Goal: Information Seeking & Learning: Learn about a topic

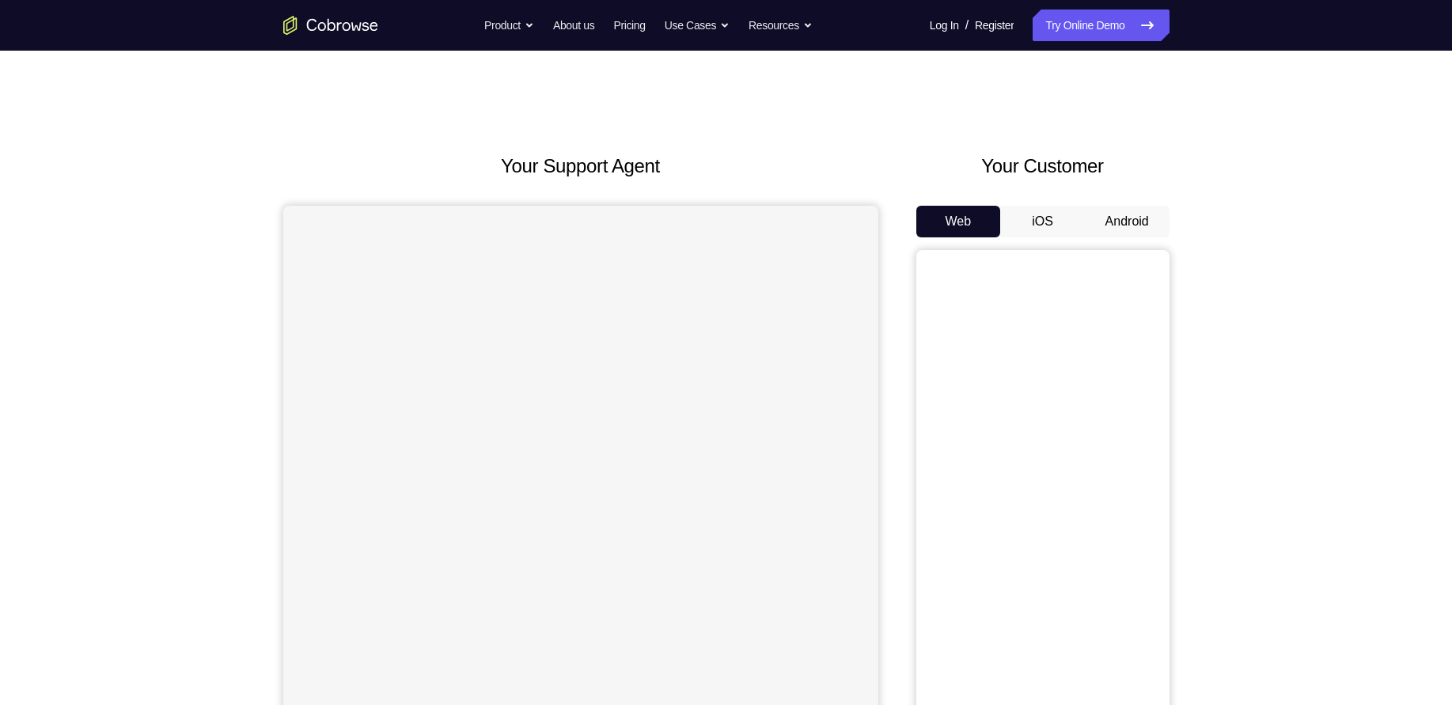
click at [1143, 231] on button "Android" at bounding box center [1127, 222] width 85 height 32
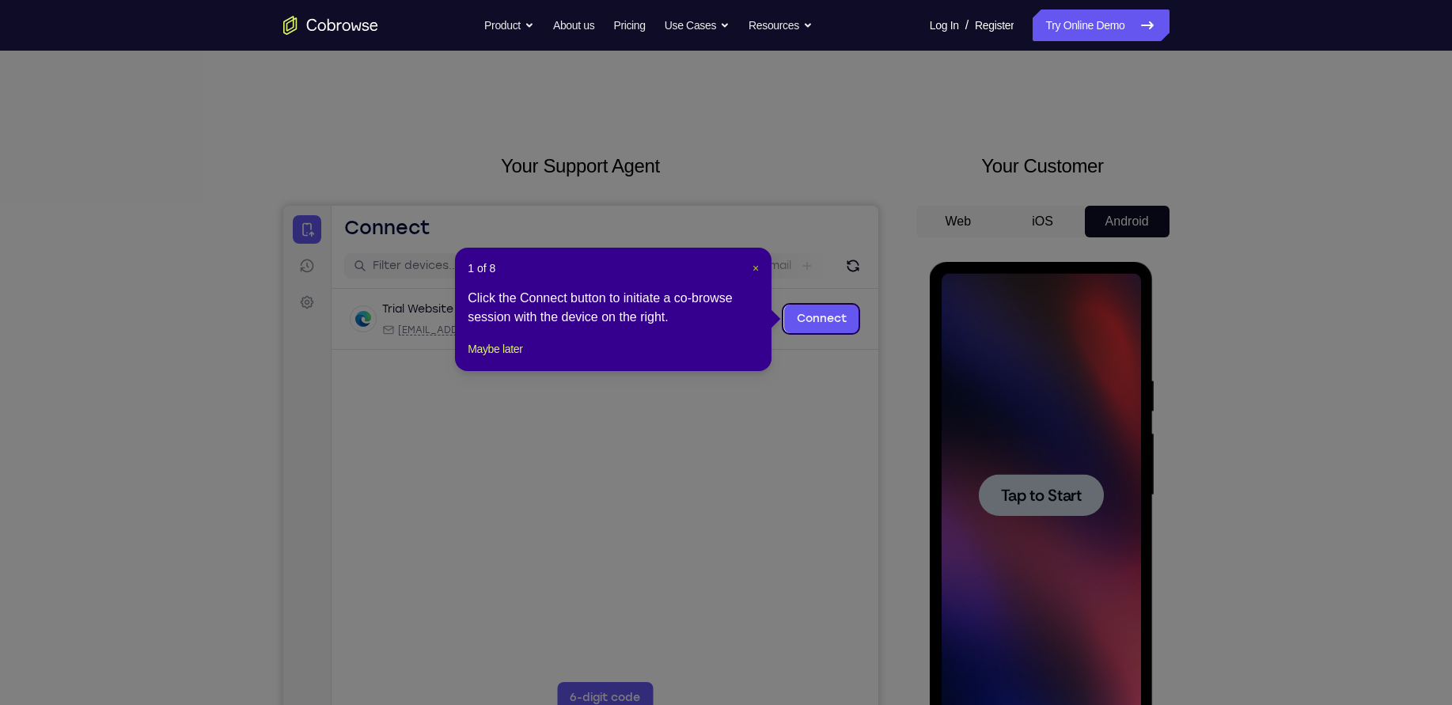
click at [759, 268] on span "×" at bounding box center [756, 268] width 6 height 13
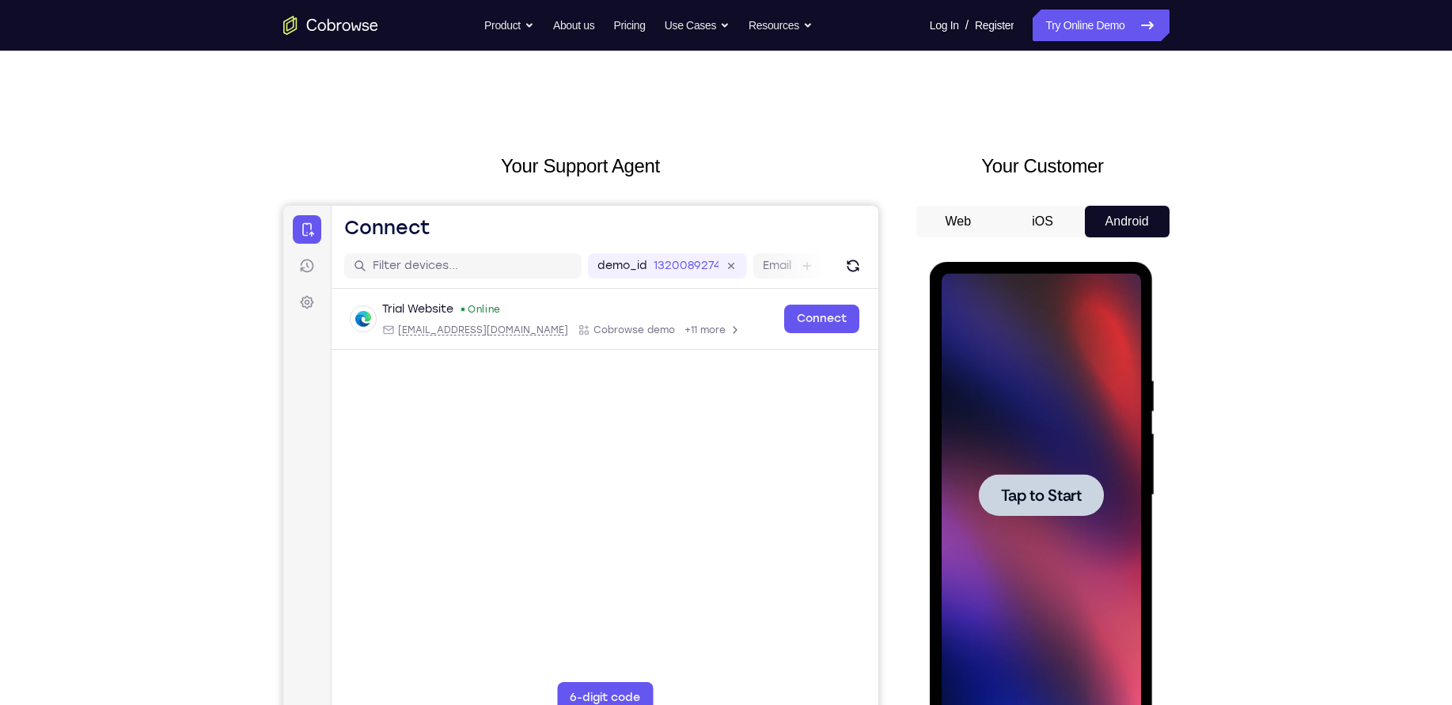
click at [1080, 460] on div at bounding box center [1041, 495] width 199 height 443
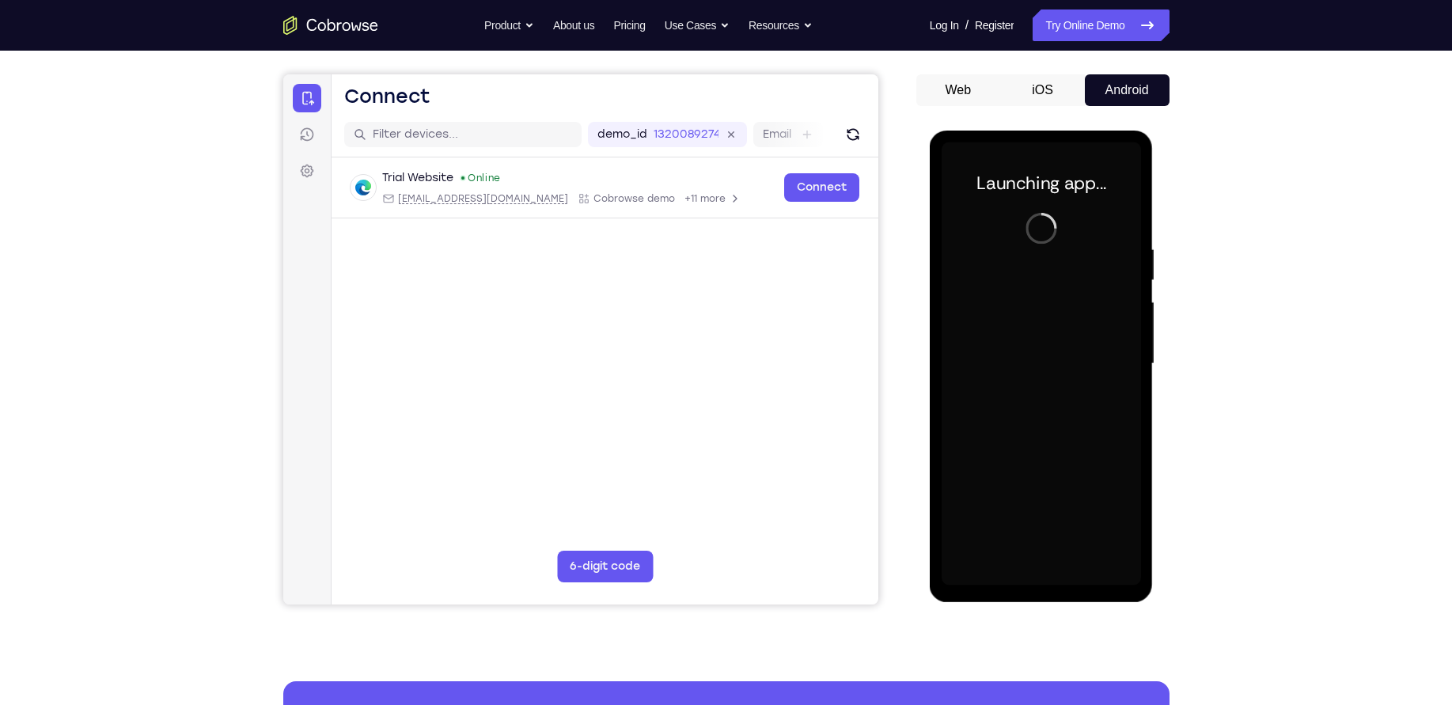
scroll to position [131, 0]
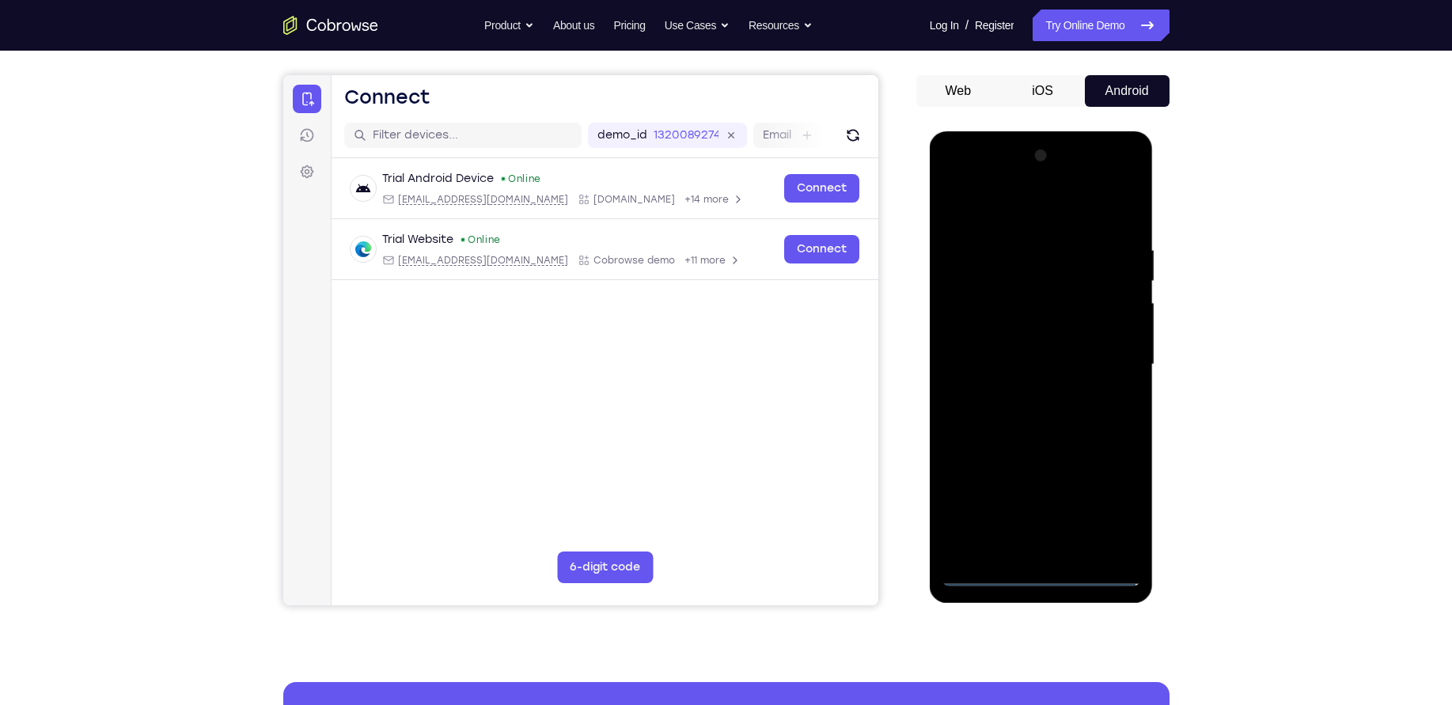
click at [1034, 566] on div at bounding box center [1041, 364] width 199 height 443
click at [1048, 577] on div at bounding box center [1041, 364] width 199 height 443
click at [1126, 514] on div at bounding box center [1041, 364] width 199 height 443
click at [1028, 218] on div at bounding box center [1041, 364] width 199 height 443
click at [1105, 362] on div at bounding box center [1041, 364] width 199 height 443
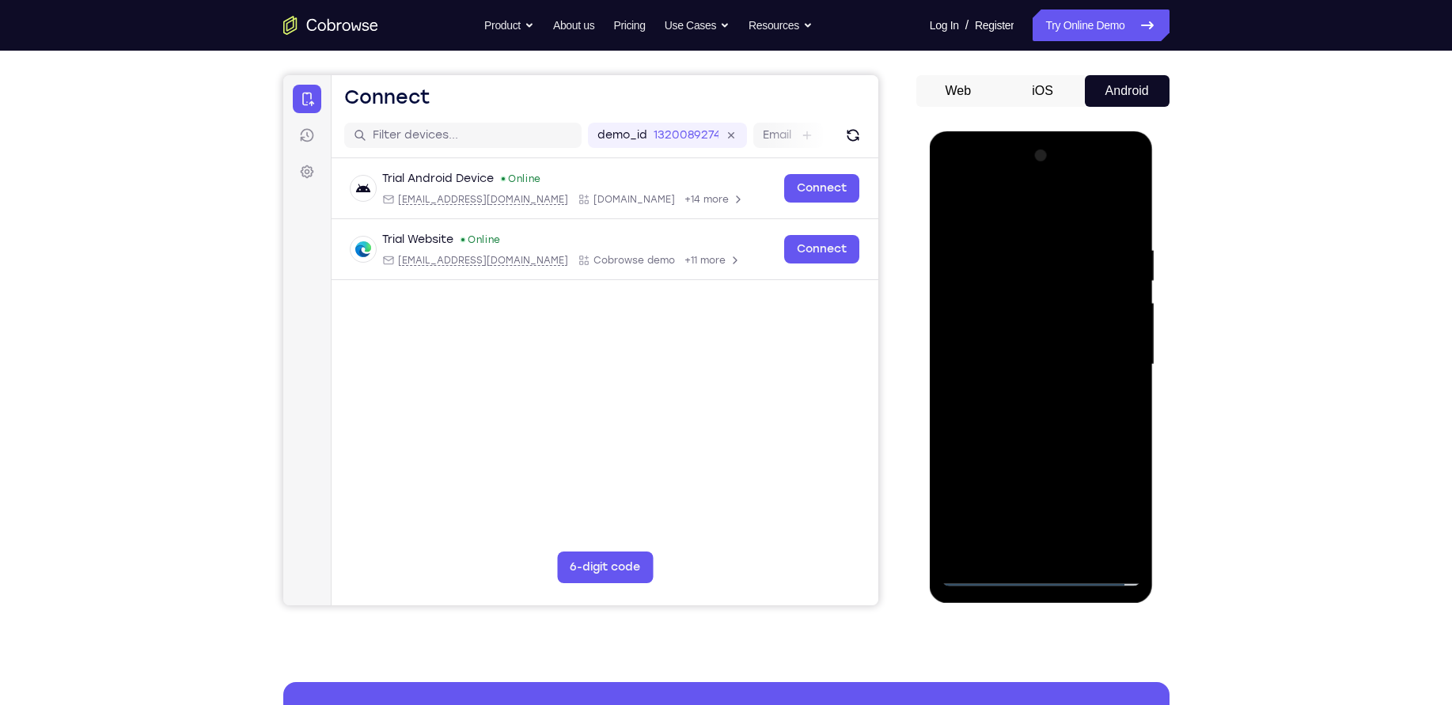
click at [1025, 393] on div at bounding box center [1041, 364] width 199 height 443
click at [1009, 348] on div at bounding box center [1041, 364] width 199 height 443
click at [1015, 331] on div at bounding box center [1041, 364] width 199 height 443
click at [1050, 365] on div at bounding box center [1041, 364] width 199 height 443
click at [1059, 416] on div at bounding box center [1041, 364] width 199 height 443
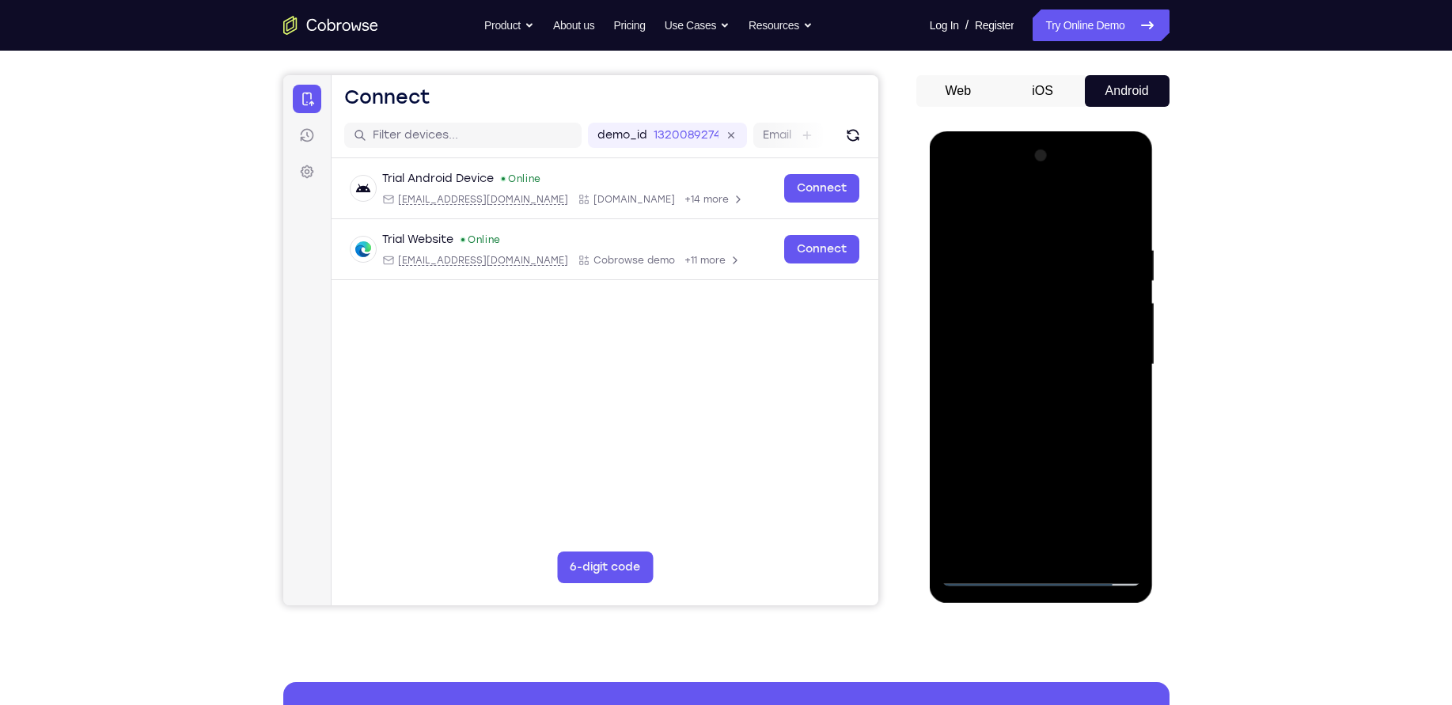
click at [1059, 416] on div at bounding box center [1041, 364] width 199 height 443
click at [1064, 422] on div at bounding box center [1041, 364] width 199 height 443
click at [1062, 412] on div at bounding box center [1041, 364] width 199 height 443
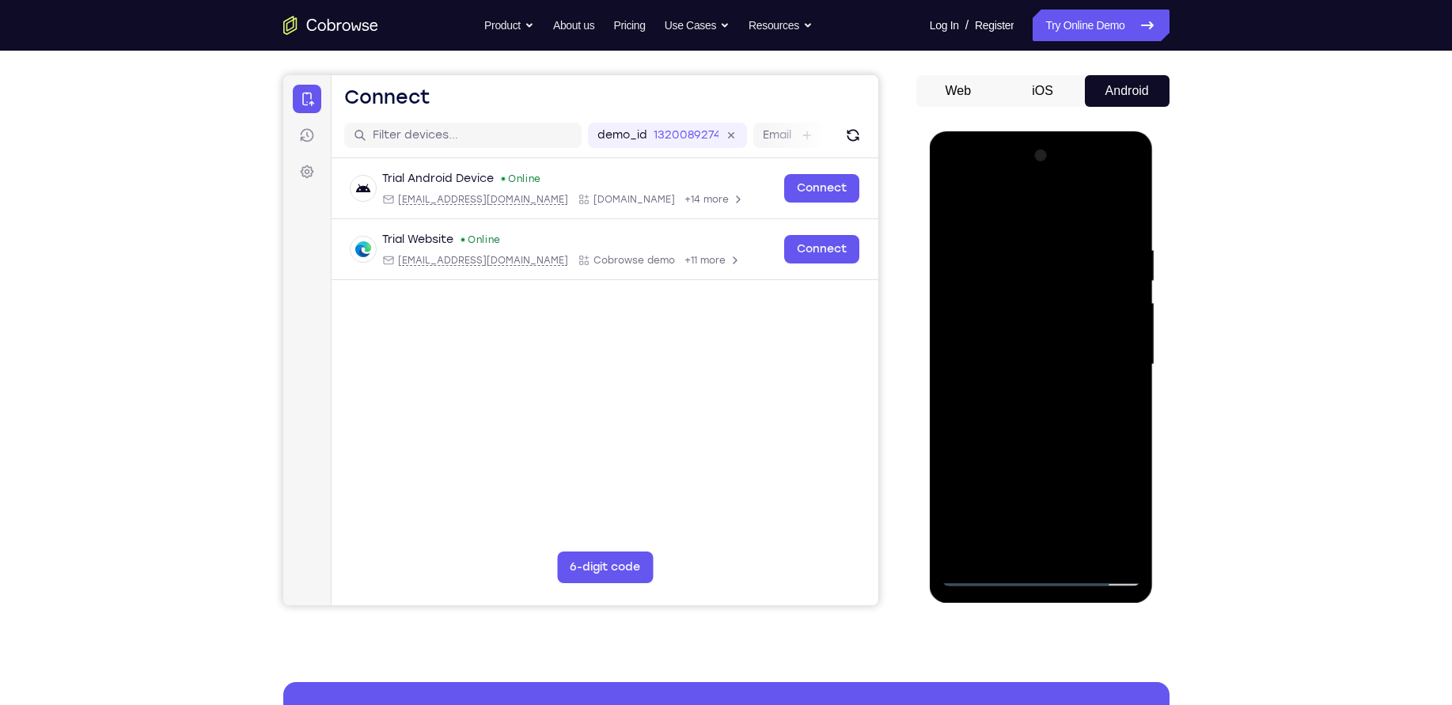
click at [1062, 412] on div at bounding box center [1041, 364] width 199 height 443
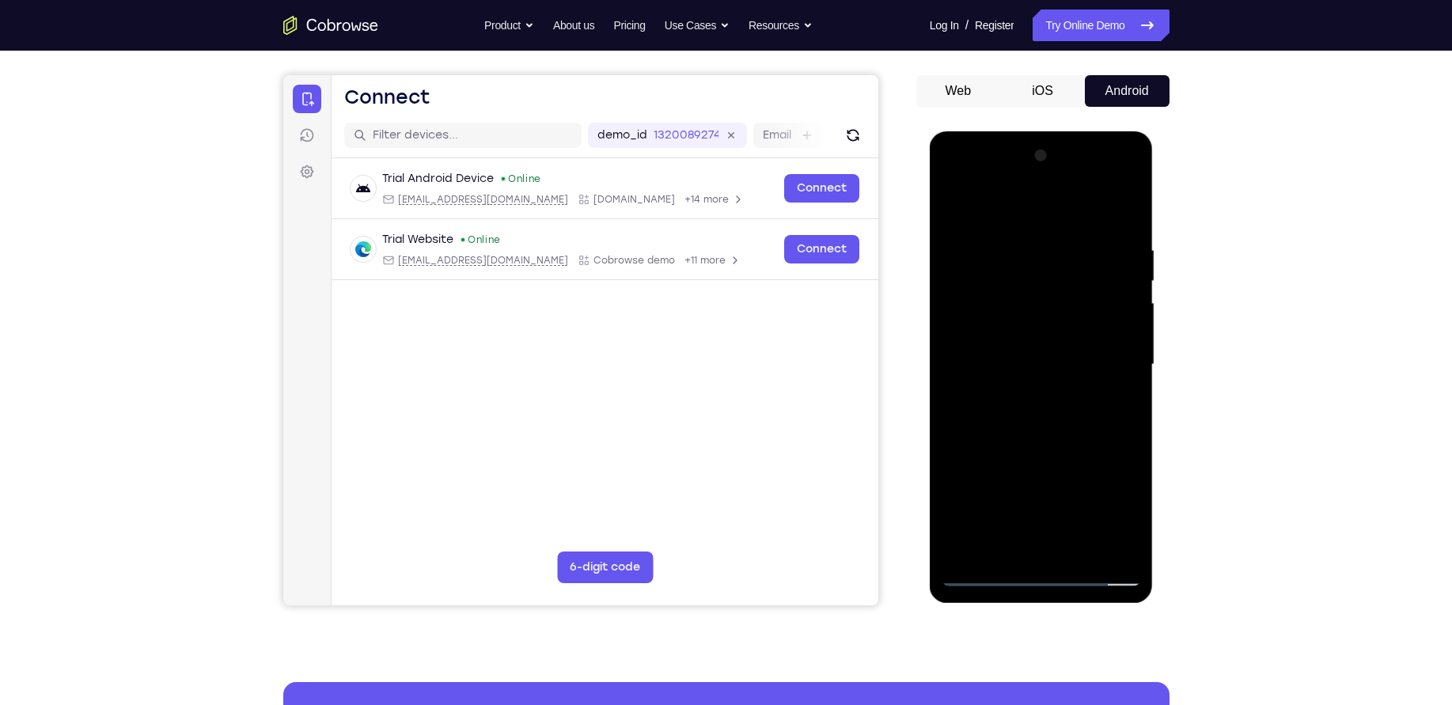
click at [1062, 412] on div at bounding box center [1041, 364] width 199 height 443
click at [1061, 427] on div at bounding box center [1041, 364] width 199 height 443
click at [1130, 205] on div at bounding box center [1041, 364] width 199 height 443
click at [958, 206] on div at bounding box center [1041, 364] width 199 height 443
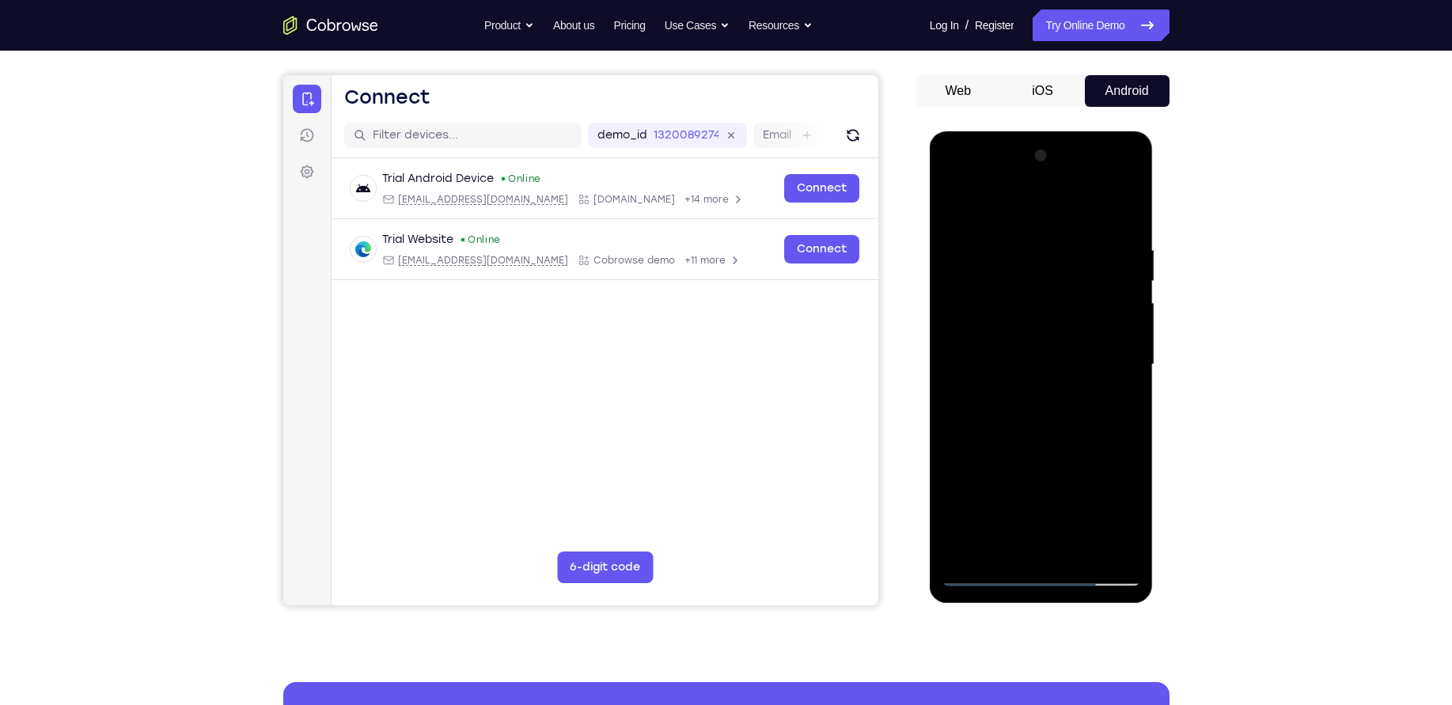
click at [1022, 229] on div at bounding box center [1041, 364] width 199 height 443
click at [1128, 326] on div at bounding box center [1041, 364] width 199 height 443
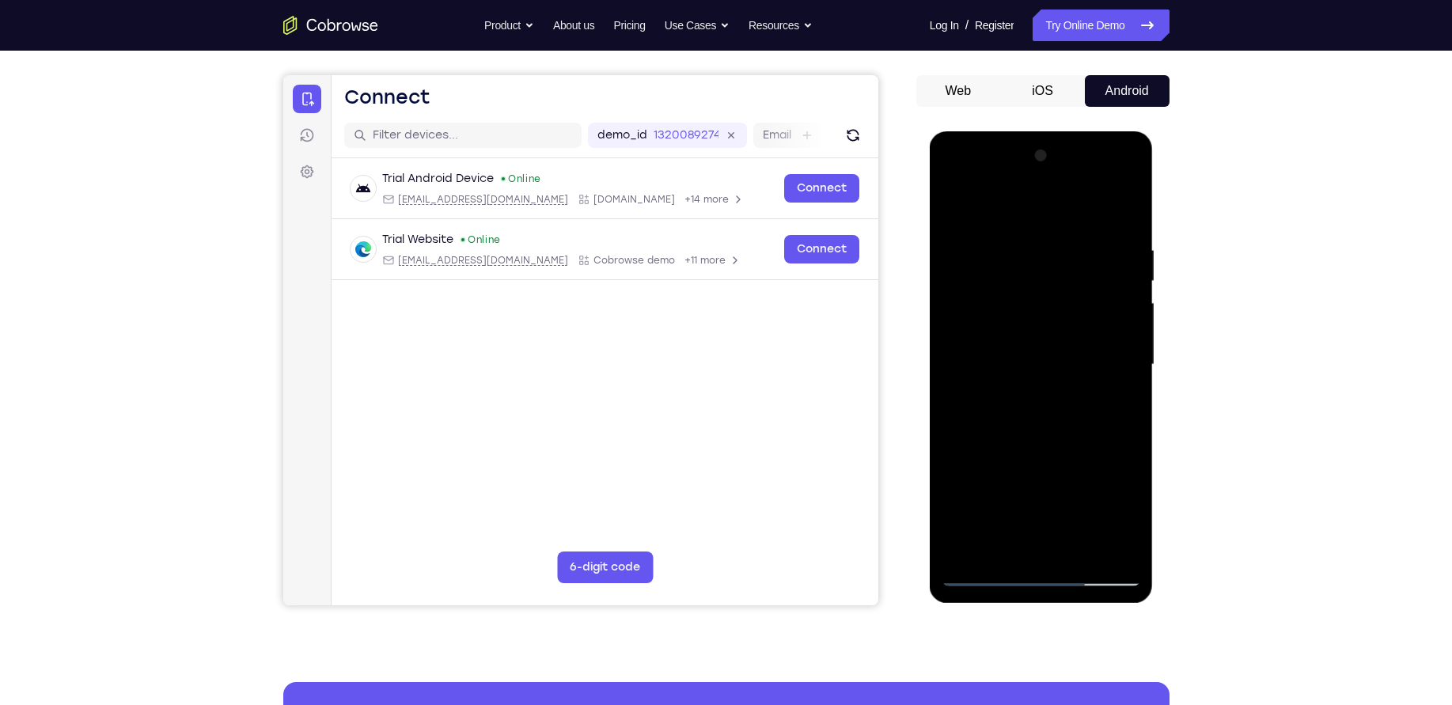
click at [1128, 326] on div at bounding box center [1041, 364] width 199 height 443
click at [1118, 241] on div at bounding box center [1041, 364] width 199 height 443
click at [1121, 209] on div at bounding box center [1041, 364] width 199 height 443
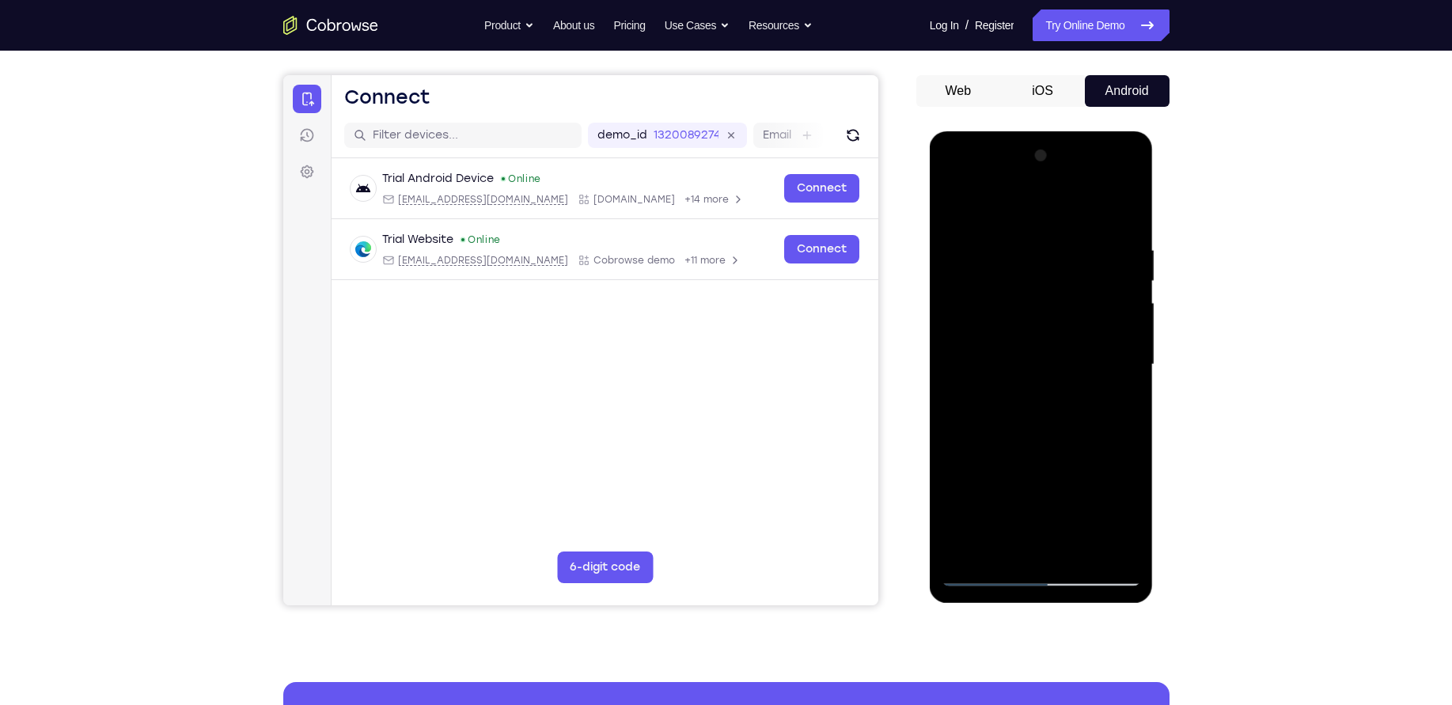
drag, startPoint x: 1062, startPoint y: 424, endPoint x: 1062, endPoint y: 347, distance: 77.6
click at [1062, 347] on div at bounding box center [1041, 364] width 199 height 443
click at [1128, 327] on div at bounding box center [1041, 364] width 199 height 443
drag, startPoint x: 1056, startPoint y: 415, endPoint x: 1046, endPoint y: 230, distance: 186.2
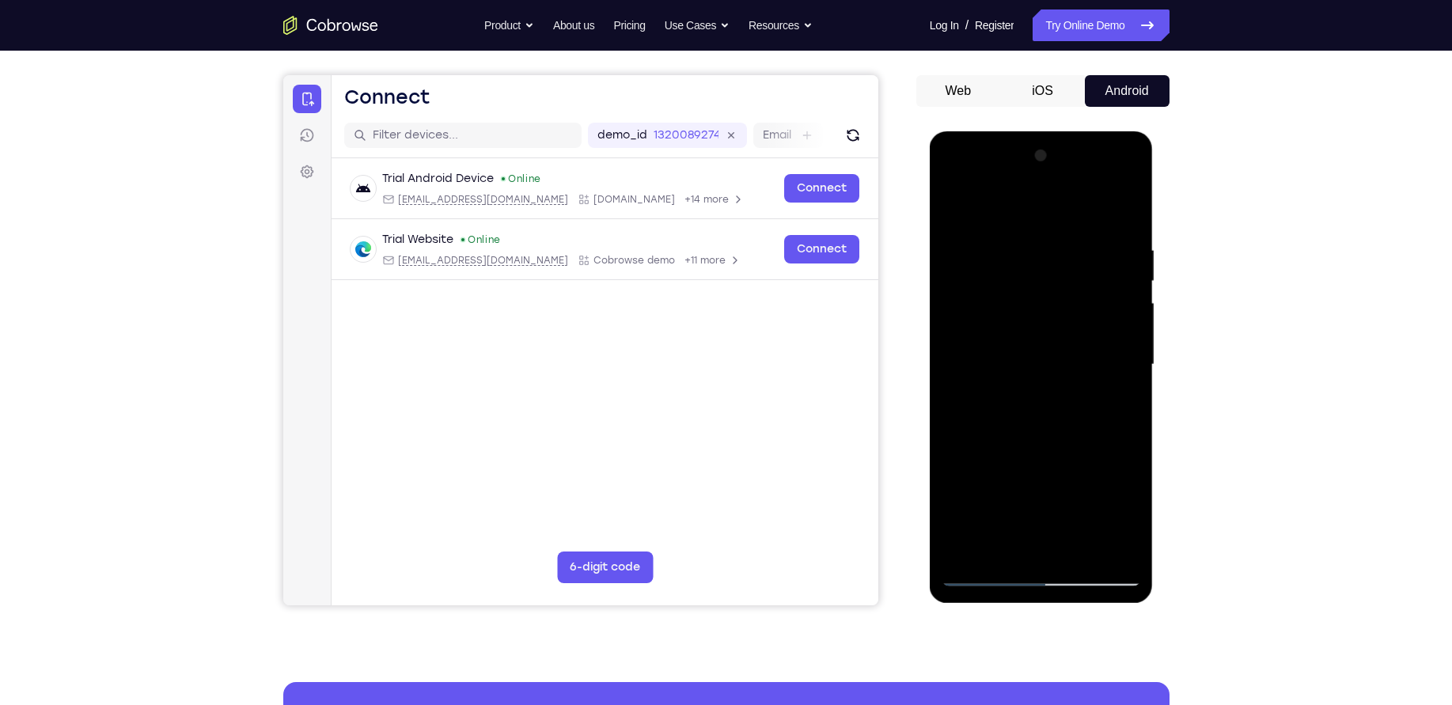
click at [1046, 230] on div at bounding box center [1041, 364] width 199 height 443
drag, startPoint x: 1045, startPoint y: 450, endPoint x: 1045, endPoint y: 258, distance: 191.5
click at [1045, 258] on div at bounding box center [1041, 364] width 199 height 443
drag, startPoint x: 1048, startPoint y: 509, endPoint x: 1074, endPoint y: 248, distance: 262.5
click at [1074, 248] on div at bounding box center [1041, 364] width 199 height 443
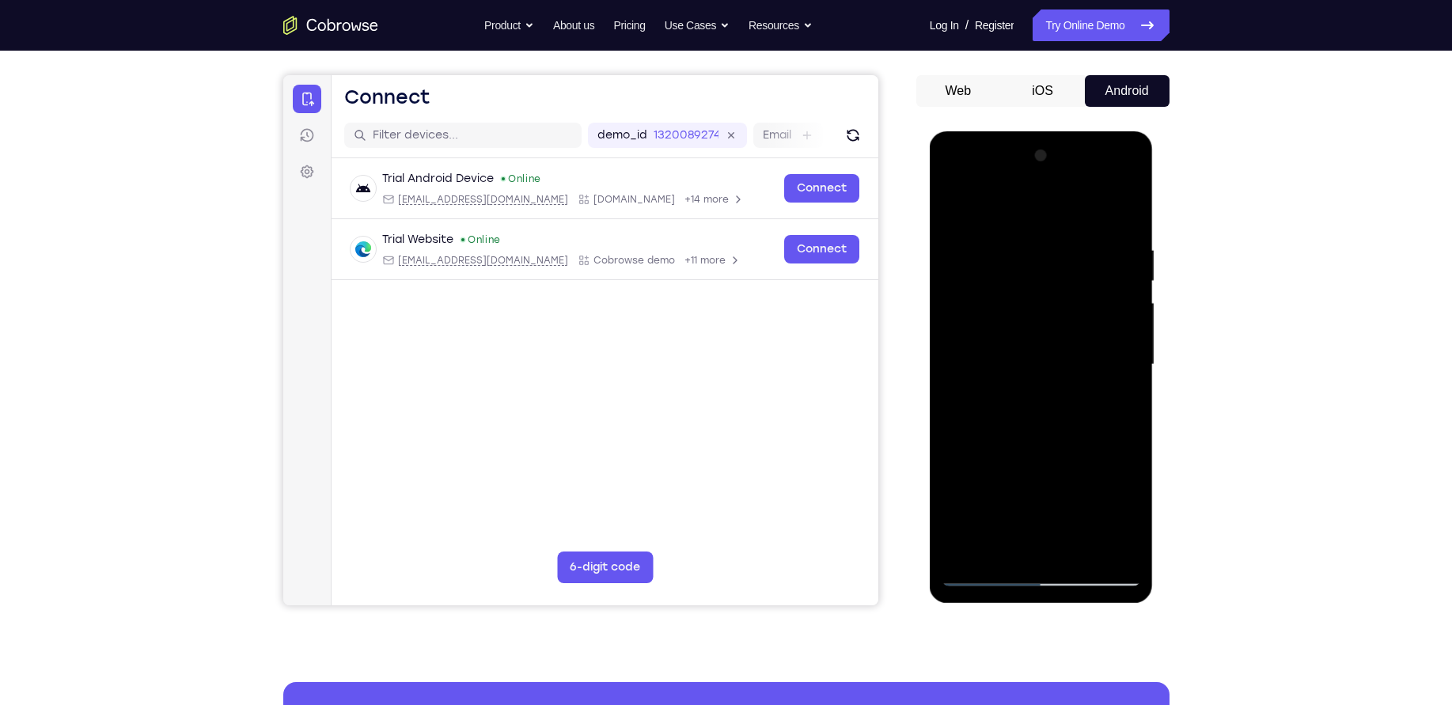
drag, startPoint x: 1077, startPoint y: 473, endPoint x: 1051, endPoint y: 245, distance: 230.2
click at [1051, 245] on div at bounding box center [1041, 364] width 199 height 443
drag, startPoint x: 1041, startPoint y: 445, endPoint x: 1031, endPoint y: 139, distance: 305.7
click at [1031, 139] on div at bounding box center [1042, 367] width 224 height 472
drag, startPoint x: 1057, startPoint y: 368, endPoint x: 1027, endPoint y: 472, distance: 107.7
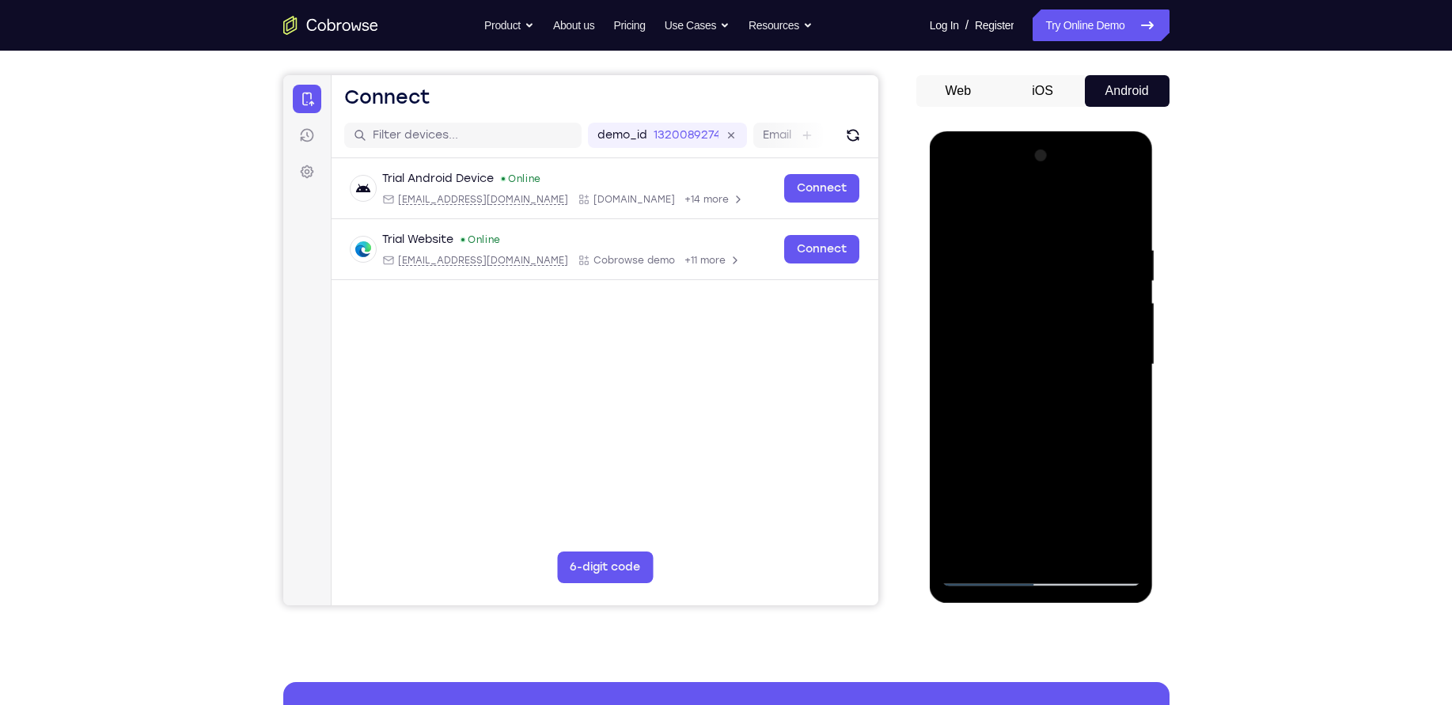
click at [1027, 472] on div at bounding box center [1041, 364] width 199 height 443
drag, startPoint x: 1027, startPoint y: 472, endPoint x: 1068, endPoint y: 265, distance: 210.5
click at [1068, 265] on div at bounding box center [1041, 364] width 199 height 443
drag, startPoint x: 1074, startPoint y: 465, endPoint x: 1059, endPoint y: 170, distance: 294.8
click at [1059, 170] on div at bounding box center [1041, 364] width 199 height 443
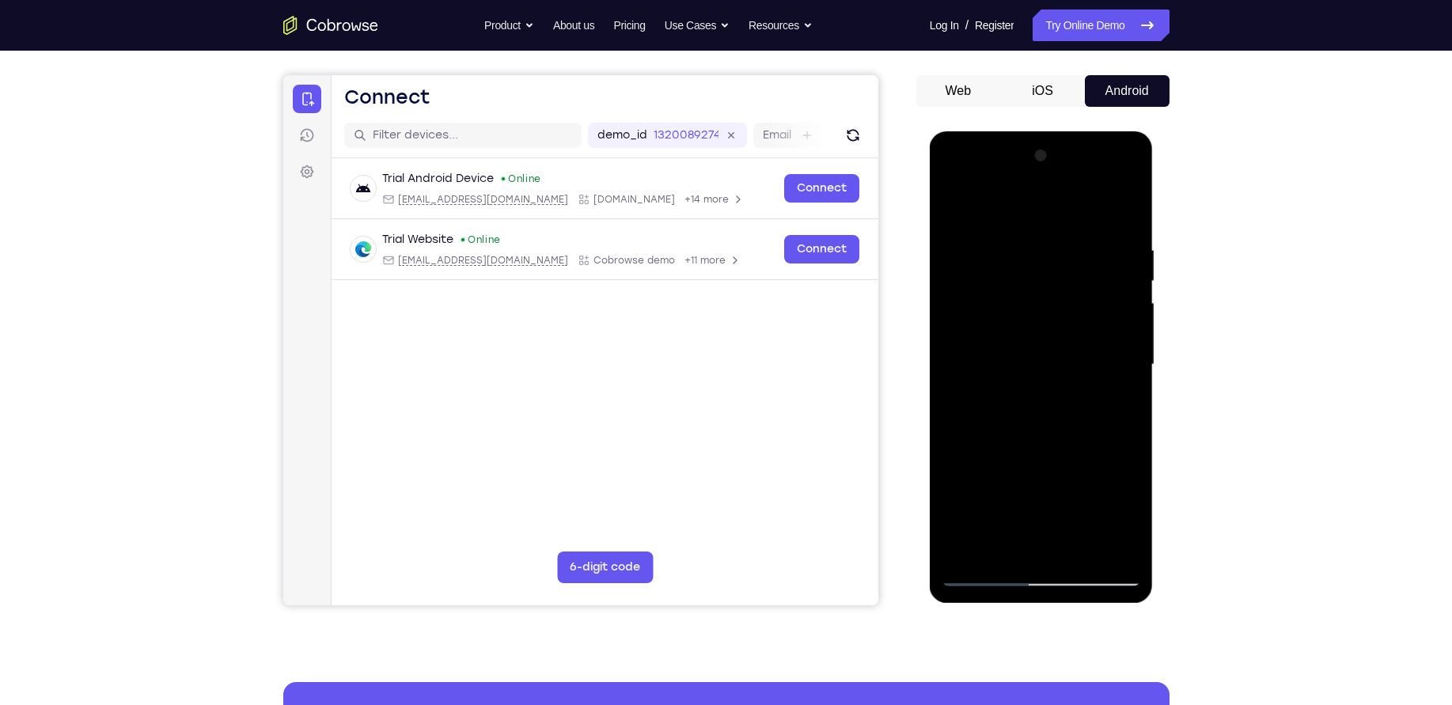
drag, startPoint x: 1065, startPoint y: 440, endPoint x: 1065, endPoint y: 188, distance: 252.5
click at [1065, 188] on div at bounding box center [1041, 364] width 199 height 443
drag, startPoint x: 1060, startPoint y: 476, endPoint x: 1103, endPoint y: 135, distance: 343.9
click at [1103, 135] on div at bounding box center [1042, 367] width 224 height 472
drag, startPoint x: 1044, startPoint y: 412, endPoint x: 1058, endPoint y: 135, distance: 276.6
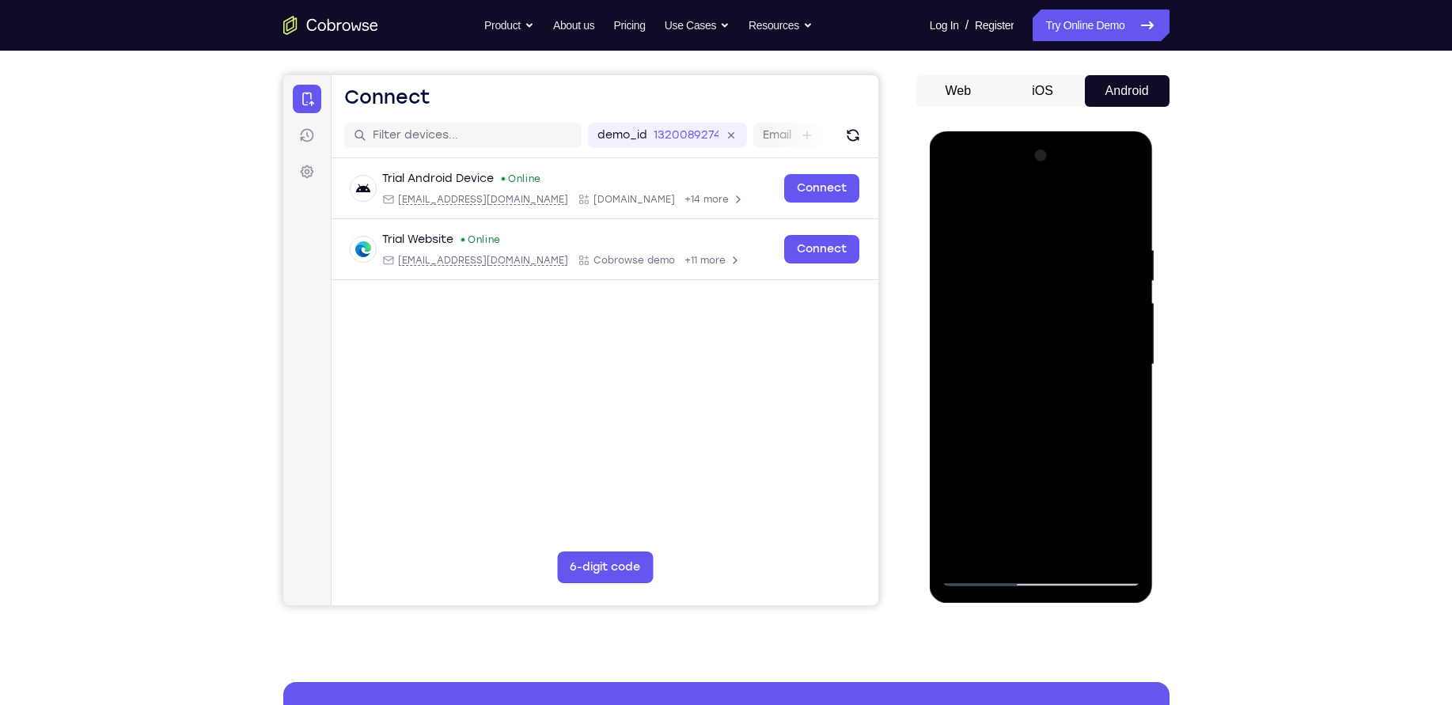
click at [1058, 135] on div at bounding box center [1042, 367] width 224 height 472
drag, startPoint x: 1061, startPoint y: 450, endPoint x: 1058, endPoint y: 227, distance: 223.2
click at [1058, 227] on div at bounding box center [1041, 364] width 199 height 443
drag, startPoint x: 1051, startPoint y: 461, endPoint x: 1060, endPoint y: 135, distance: 325.4
click at [1060, 135] on div at bounding box center [1042, 367] width 224 height 472
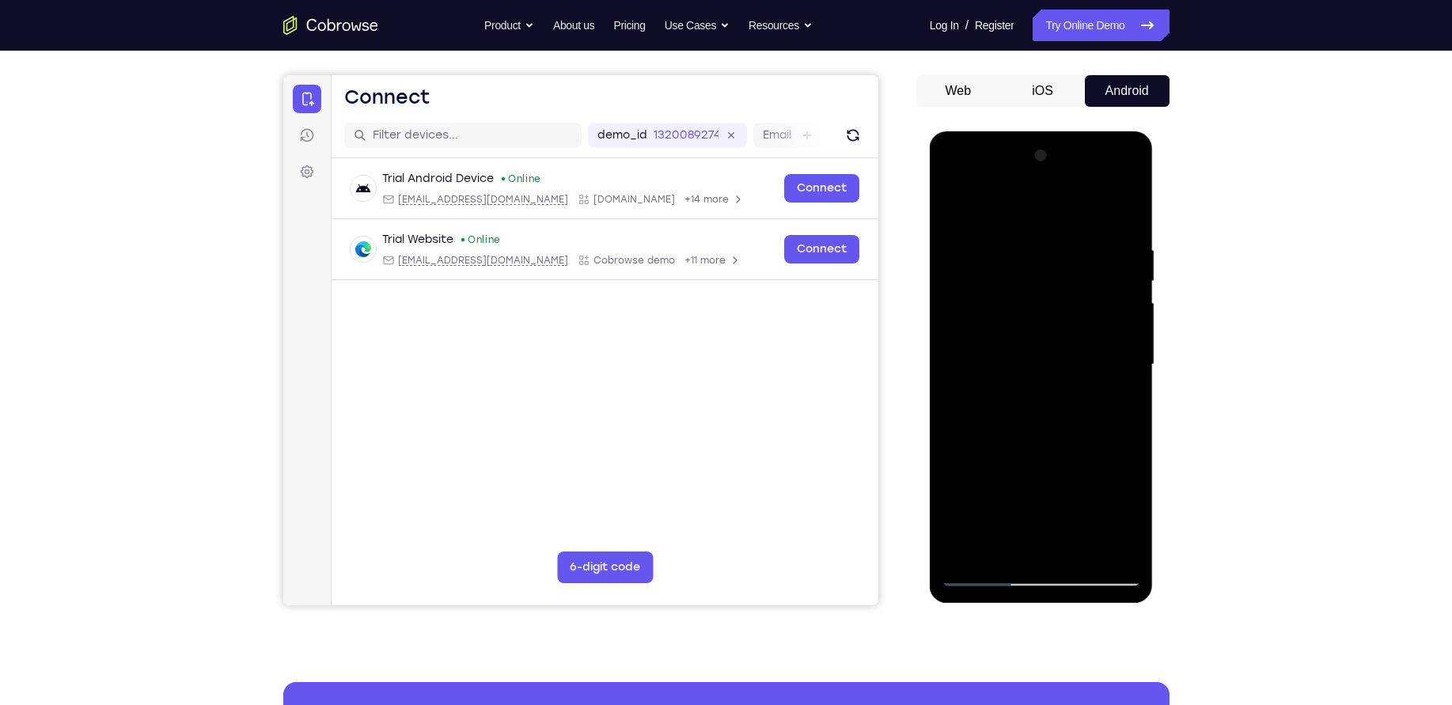
drag, startPoint x: 1034, startPoint y: 437, endPoint x: 1070, endPoint y: 195, distance: 244.9
click at [1070, 195] on div at bounding box center [1041, 364] width 199 height 443
drag, startPoint x: 1055, startPoint y: 434, endPoint x: 1045, endPoint y: 197, distance: 236.8
click at [1045, 197] on div at bounding box center [1041, 364] width 199 height 443
drag, startPoint x: 1068, startPoint y: 419, endPoint x: 1053, endPoint y: 135, distance: 284.5
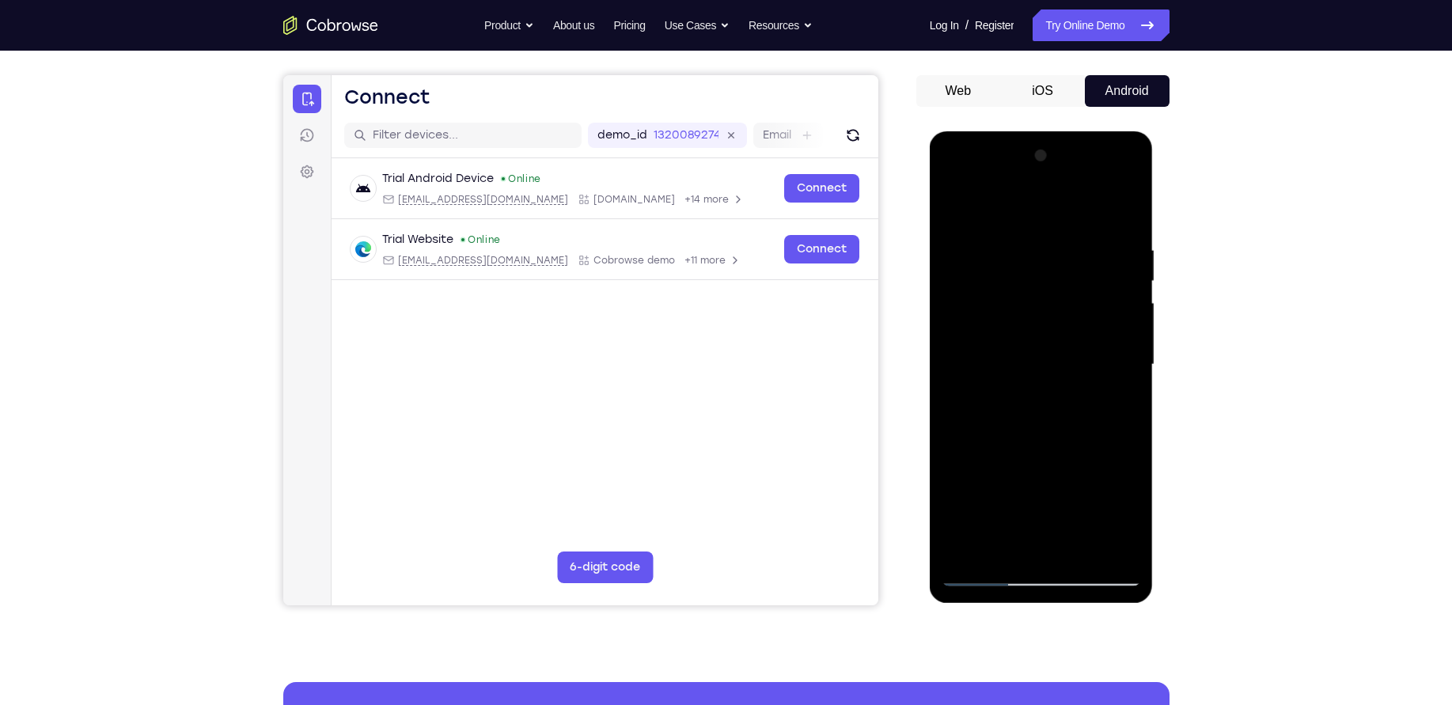
click at [1053, 135] on div at bounding box center [1042, 367] width 224 height 472
drag, startPoint x: 1067, startPoint y: 431, endPoint x: 1072, endPoint y: 135, distance: 296.0
click at [1072, 135] on div at bounding box center [1042, 367] width 224 height 472
drag, startPoint x: 1062, startPoint y: 406, endPoint x: 1067, endPoint y: 146, distance: 260.4
click at [1067, 146] on div at bounding box center [1041, 364] width 199 height 443
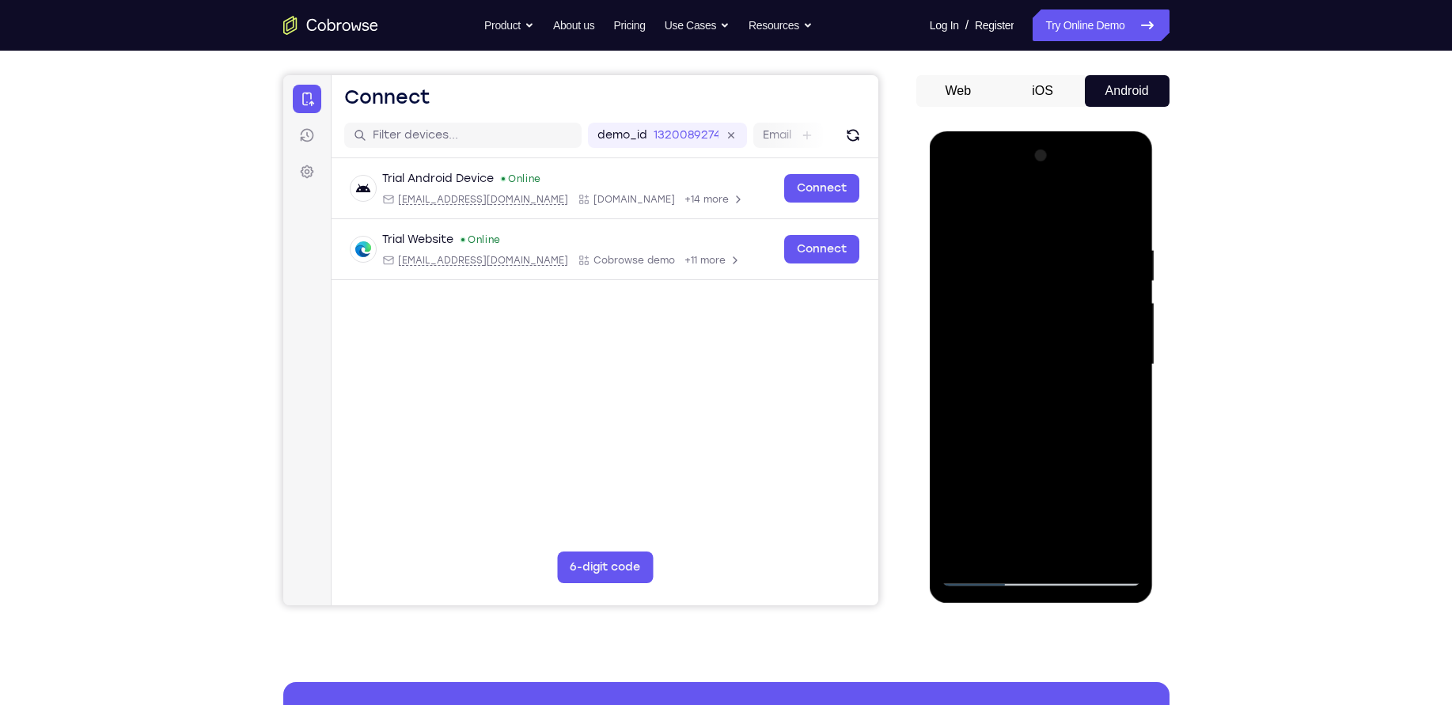
drag, startPoint x: 1068, startPoint y: 422, endPoint x: 1065, endPoint y: 157, distance: 265.1
click at [1065, 157] on div at bounding box center [1041, 364] width 199 height 443
drag, startPoint x: 1076, startPoint y: 381, endPoint x: 1076, endPoint y: 165, distance: 216.8
click at [1076, 165] on div at bounding box center [1041, 364] width 199 height 443
drag, startPoint x: 1065, startPoint y: 414, endPoint x: 1062, endPoint y: 169, distance: 245.4
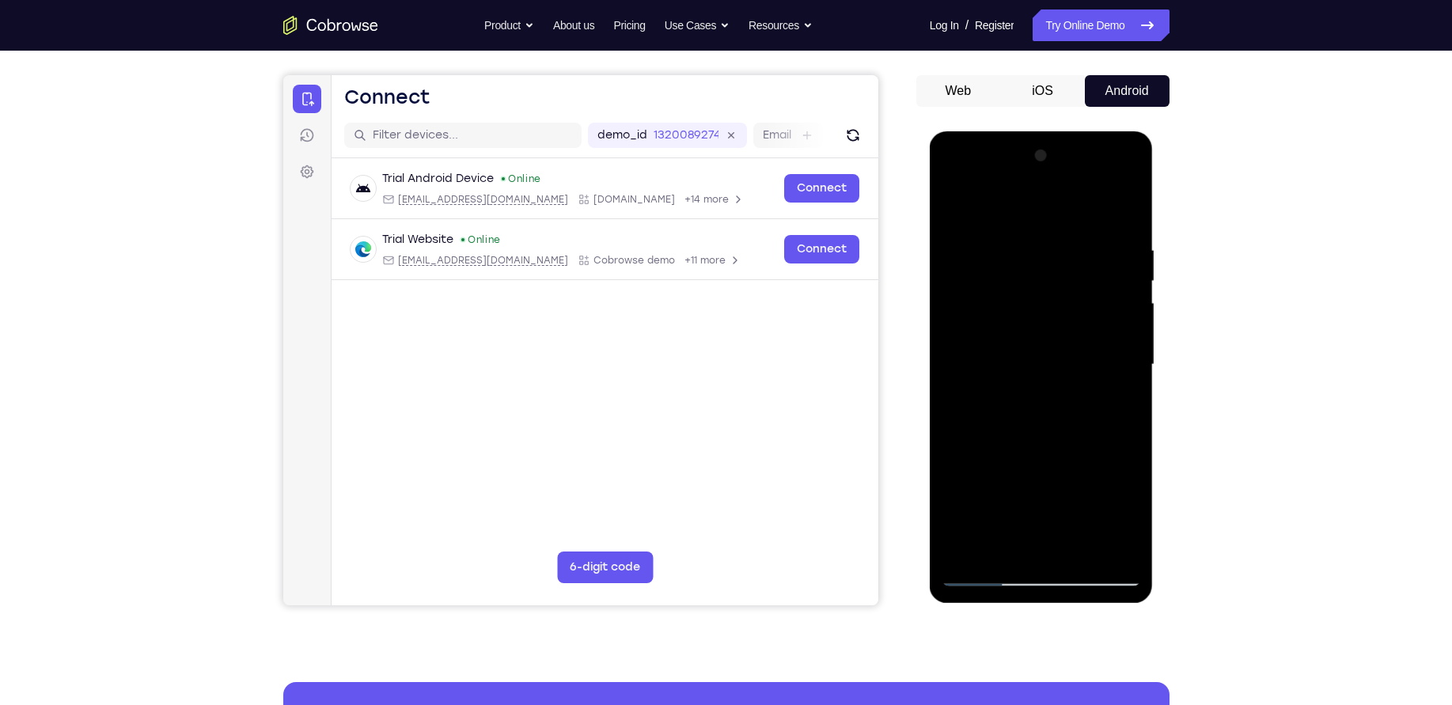
click at [1062, 169] on div at bounding box center [1041, 364] width 199 height 443
drag, startPoint x: 1072, startPoint y: 451, endPoint x: 1053, endPoint y: 138, distance: 313.2
click at [1053, 138] on div at bounding box center [1042, 367] width 224 height 472
drag, startPoint x: 1062, startPoint y: 424, endPoint x: 1059, endPoint y: 135, distance: 288.9
click at [1059, 135] on div at bounding box center [1042, 367] width 224 height 472
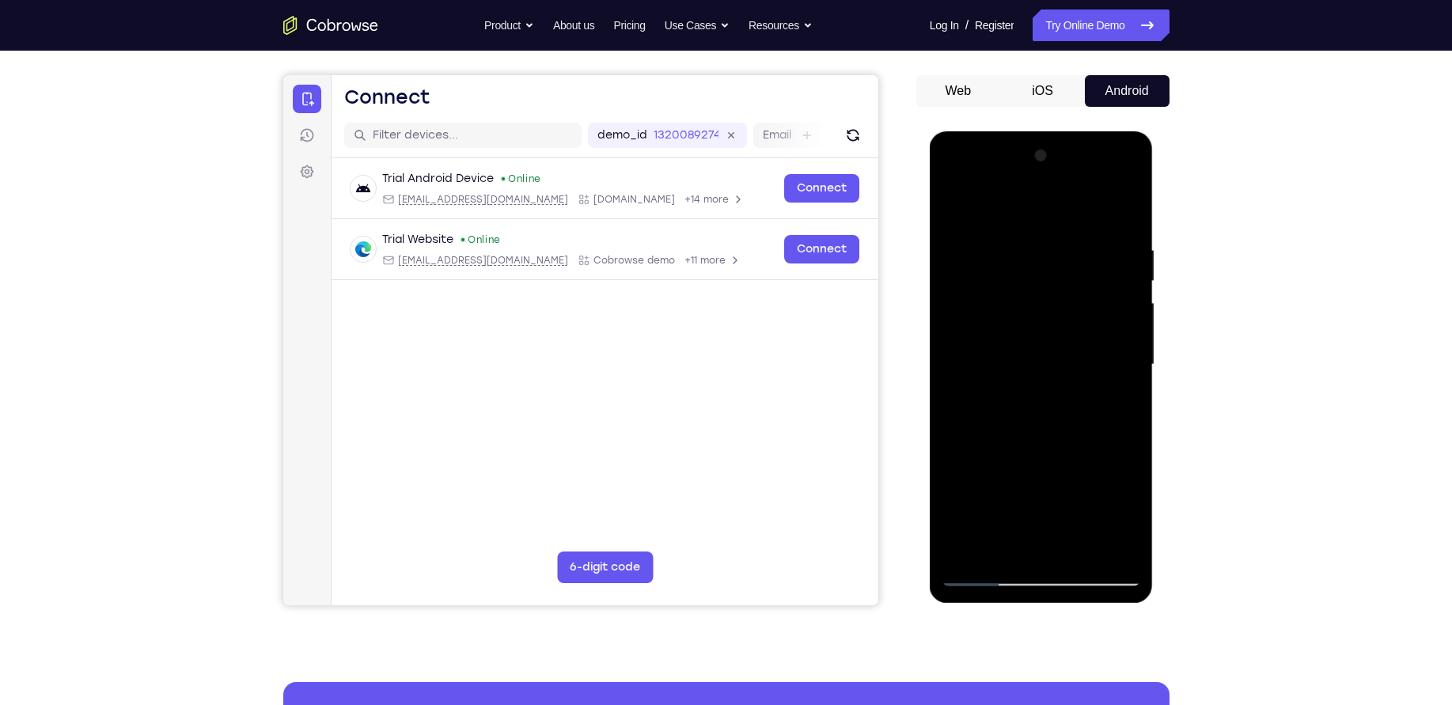
drag, startPoint x: 1075, startPoint y: 445, endPoint x: 1085, endPoint y: 135, distance: 309.6
click at [1085, 135] on div at bounding box center [1042, 367] width 224 height 472
drag, startPoint x: 1074, startPoint y: 383, endPoint x: 1061, endPoint y: 165, distance: 218.0
click at [1061, 165] on div at bounding box center [1041, 364] width 199 height 443
drag, startPoint x: 1022, startPoint y: 491, endPoint x: 1033, endPoint y: 222, distance: 270.1
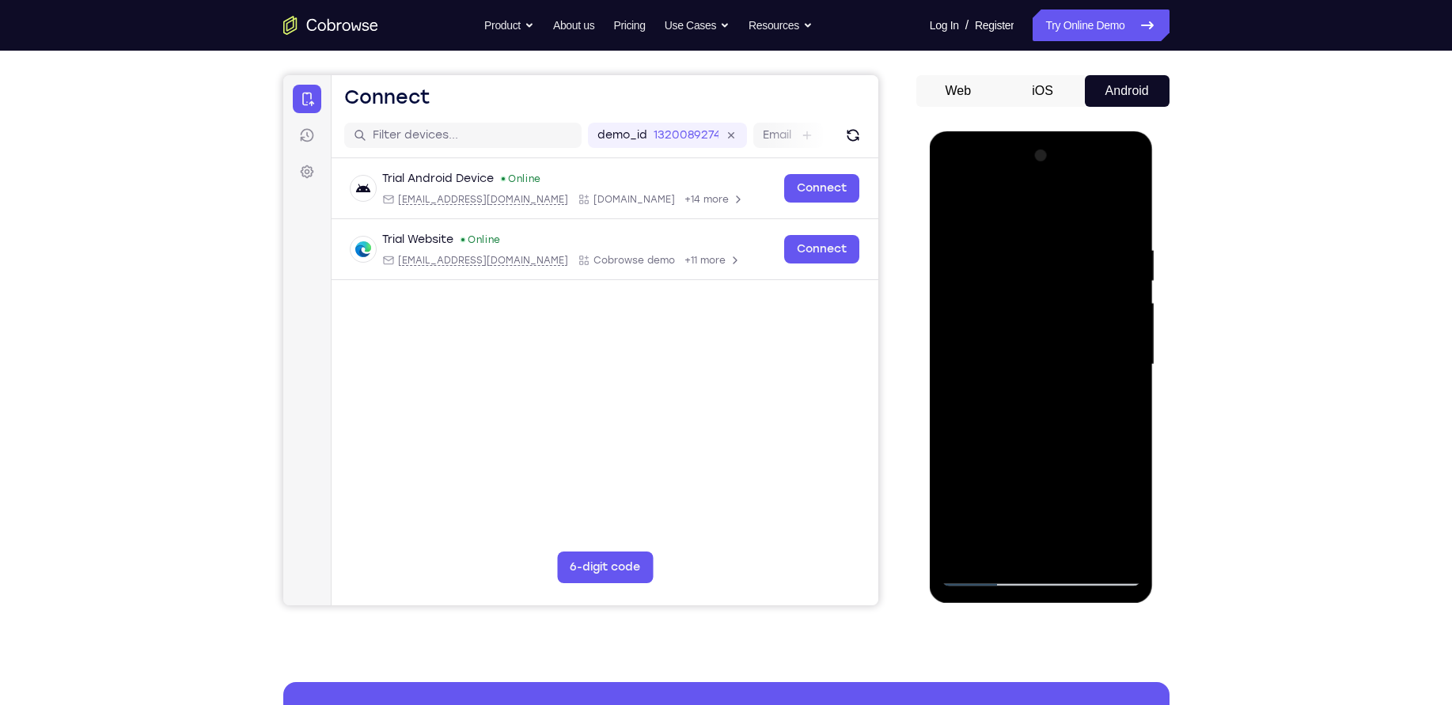
click at [1033, 222] on div at bounding box center [1041, 364] width 199 height 443
drag, startPoint x: 1063, startPoint y: 406, endPoint x: 1068, endPoint y: 489, distance: 83.2
click at [1068, 489] on div at bounding box center [1041, 364] width 199 height 443
drag, startPoint x: 1040, startPoint y: 420, endPoint x: 1116, endPoint y: 135, distance: 294.9
click at [1116, 135] on div at bounding box center [1042, 367] width 224 height 472
